Goal: Task Accomplishment & Management: Complete application form

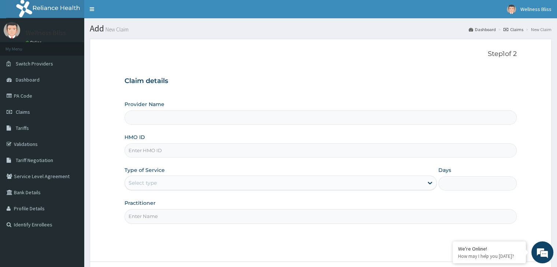
click at [160, 153] on input "HMO ID" at bounding box center [320, 150] width 392 height 14
type input "WELLNESS BLISS GYM"
type input "1"
type input "OHT/11331/A"
click at [148, 218] on input "Practitioner" at bounding box center [320, 216] width 392 height 14
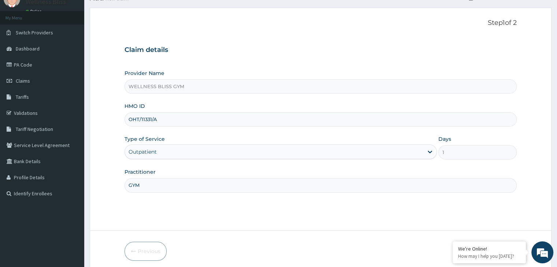
scroll to position [60, 0]
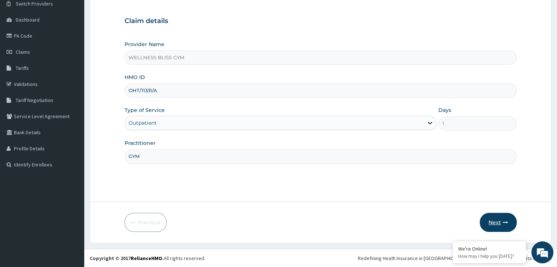
type input "GYM"
click at [503, 218] on button "Next" at bounding box center [497, 222] width 37 height 19
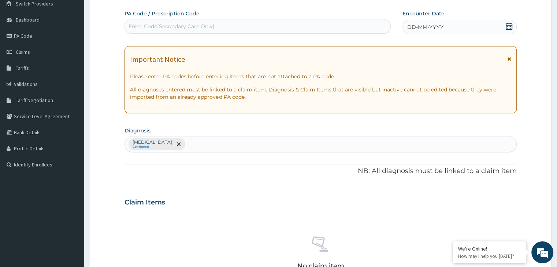
click at [310, 27] on div "Enter Code(Secondary Care Only)" at bounding box center [257, 26] width 265 height 12
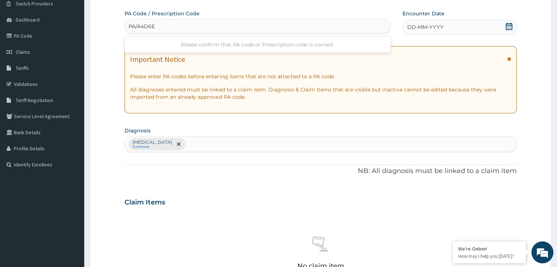
type input "PA/A4D6EC"
click at [507, 26] on icon at bounding box center [508, 26] width 7 height 7
